Goal: Find specific page/section: Find specific page/section

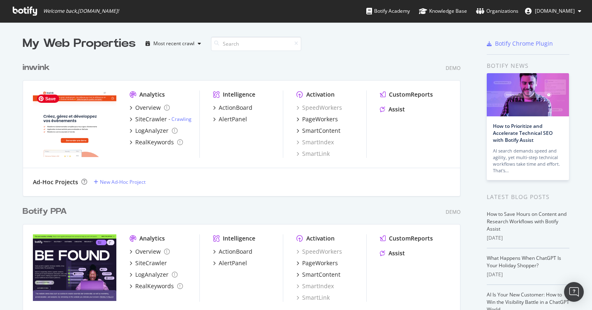
scroll to position [310, 592]
click at [315, 120] on div "PageWorkers" at bounding box center [320, 119] width 36 height 8
